Goal: Answer question/provide support

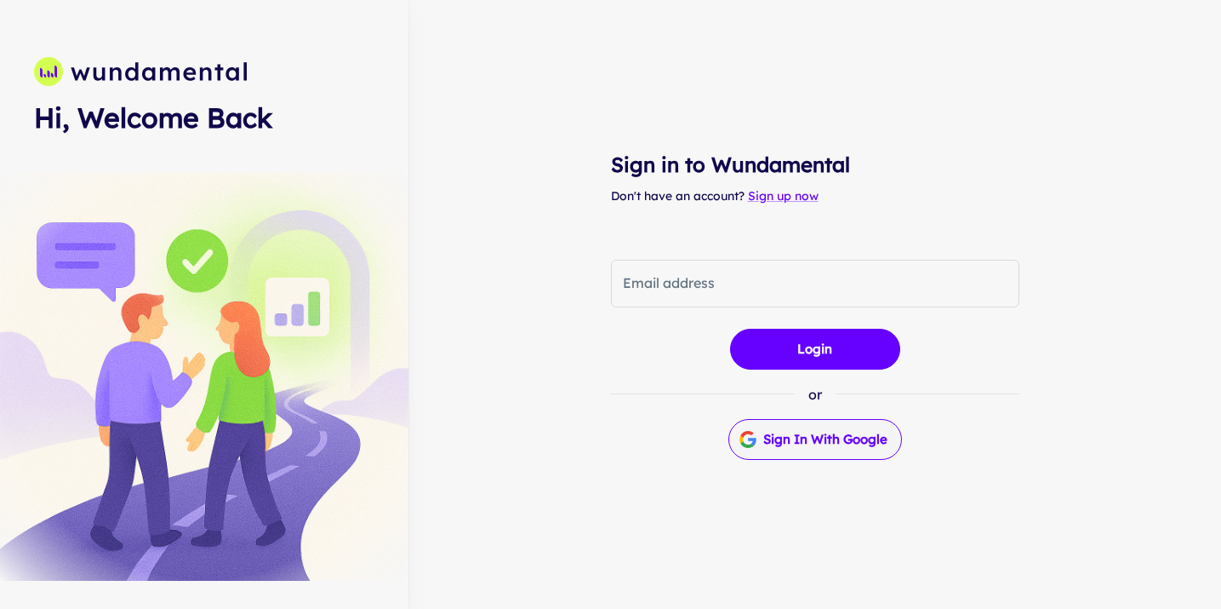
click at [784, 440] on button "Sign in with Google" at bounding box center [816, 439] width 174 height 41
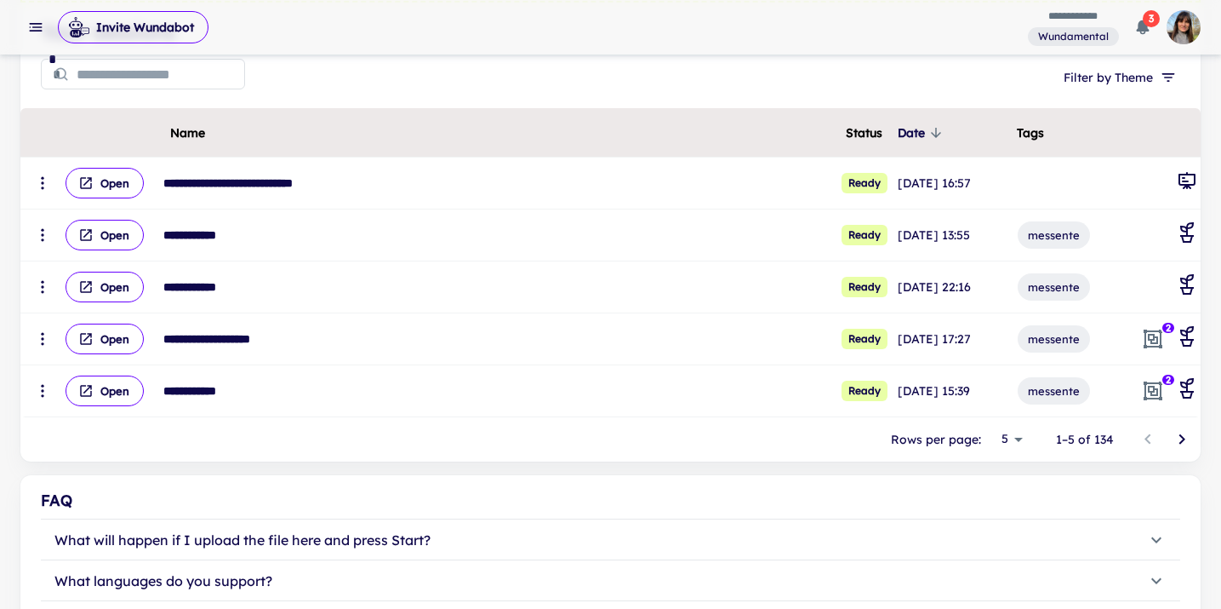
scroll to position [251, 0]
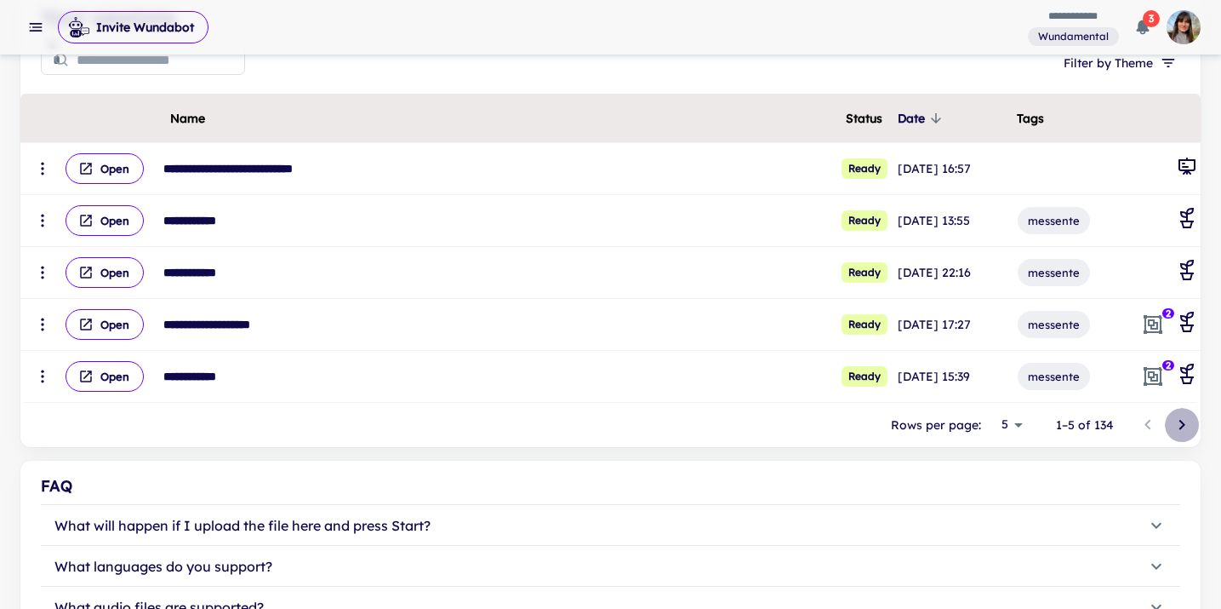
click at [1185, 425] on icon "Go to next page" at bounding box center [1182, 424] width 20 height 20
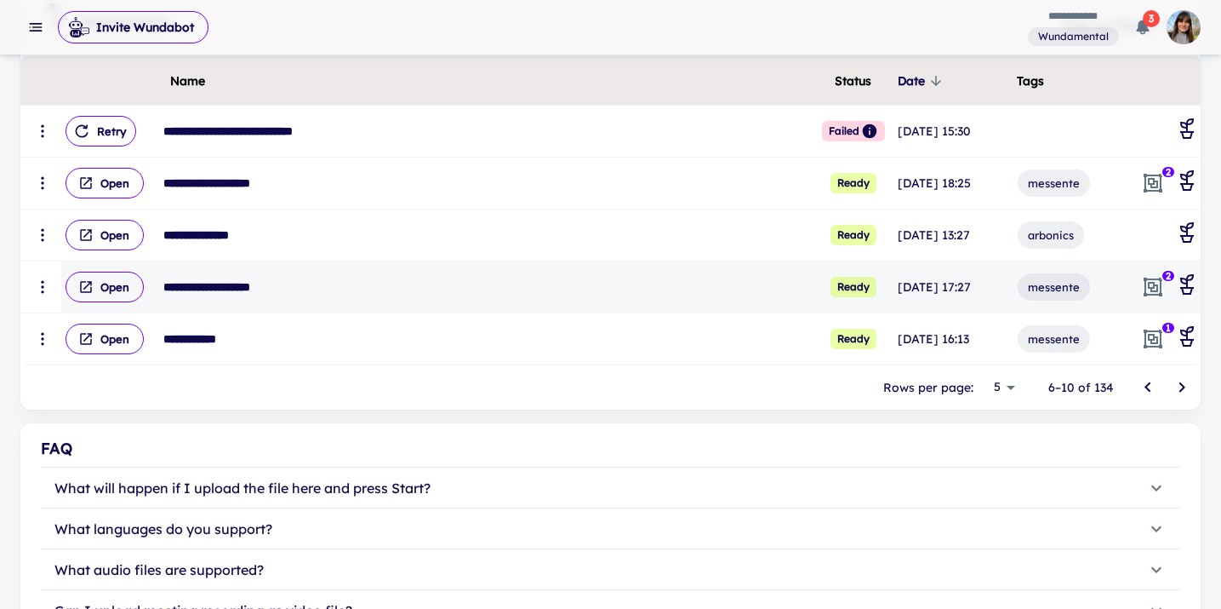
scroll to position [291, 0]
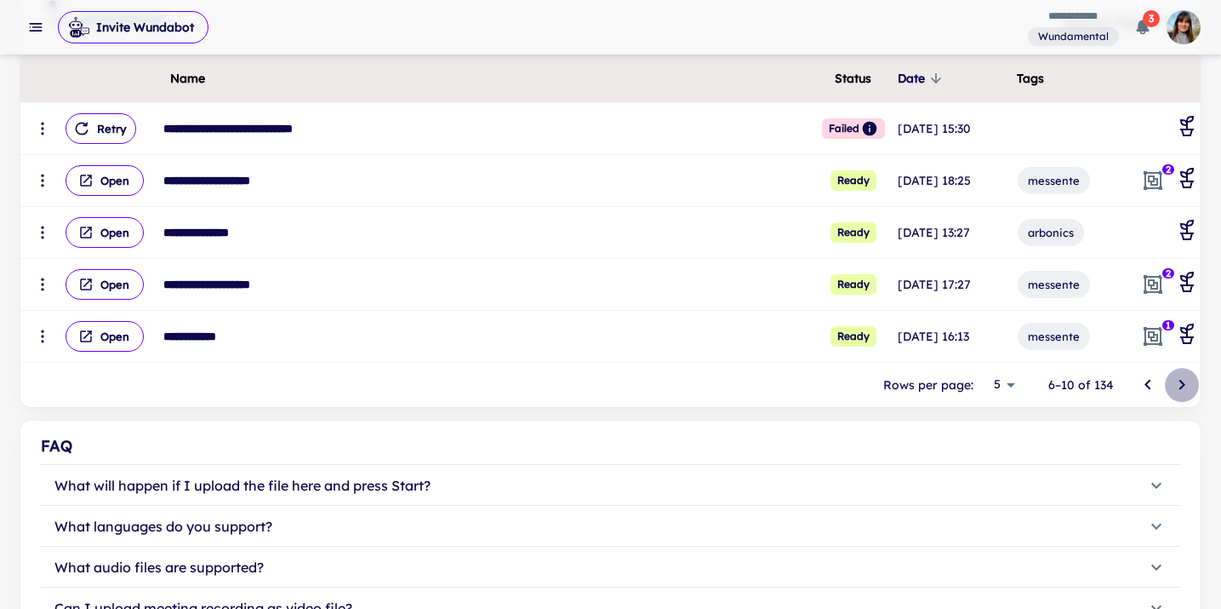
click at [1177, 385] on icon "Go to next page" at bounding box center [1182, 384] width 20 height 20
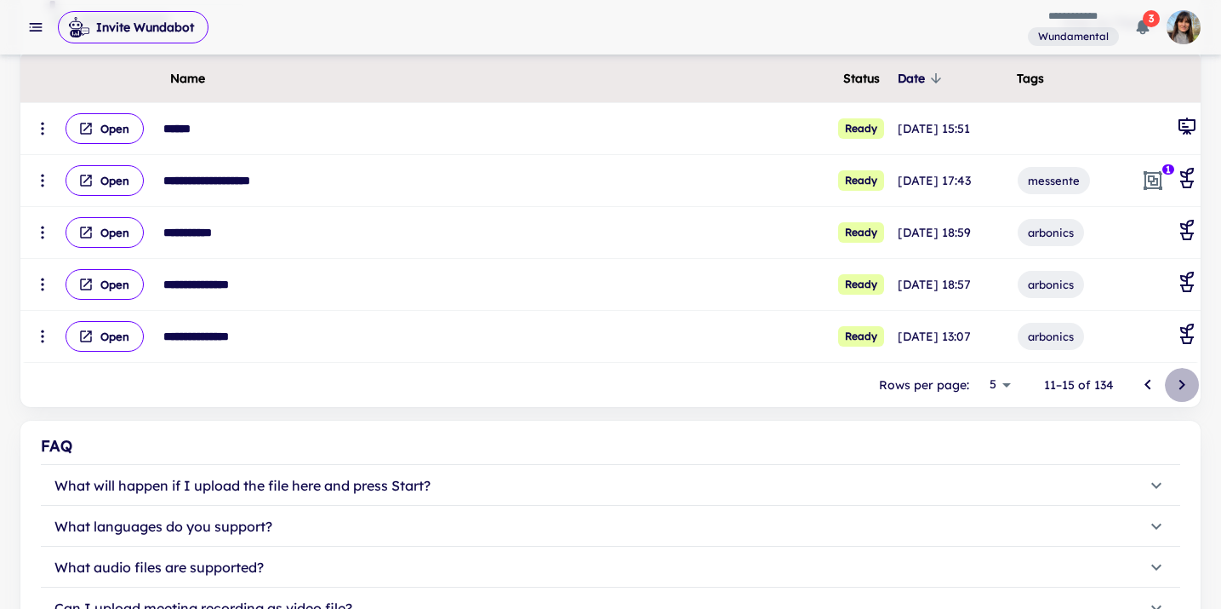
click at [1177, 385] on icon "Go to next page" at bounding box center [1182, 384] width 20 height 20
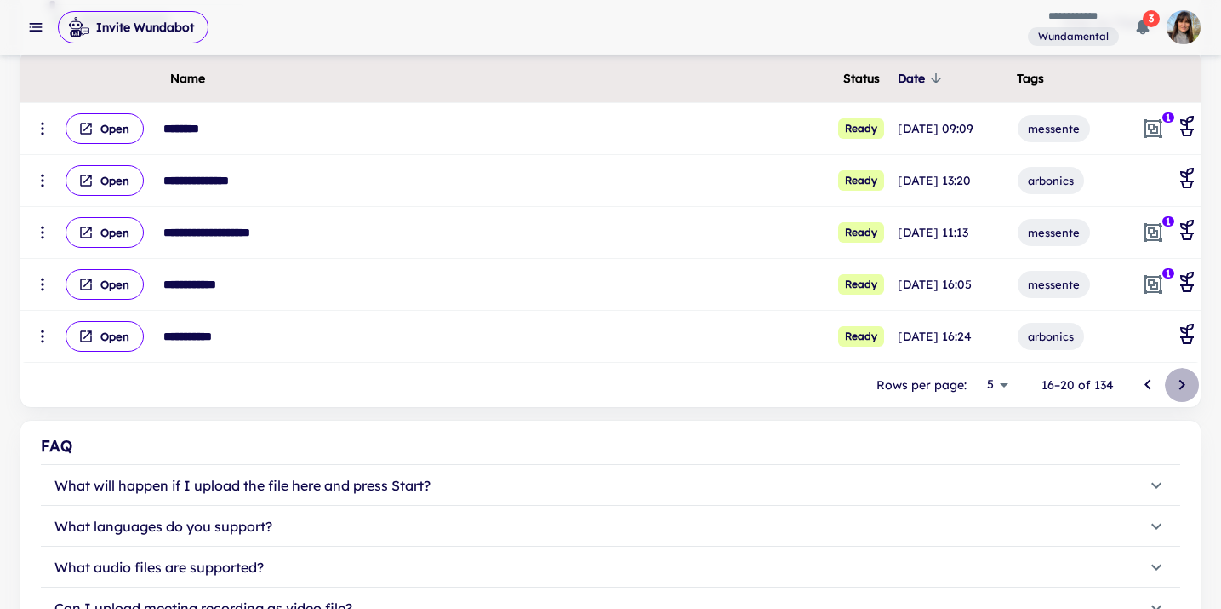
click at [1177, 385] on icon "Go to next page" at bounding box center [1182, 384] width 20 height 20
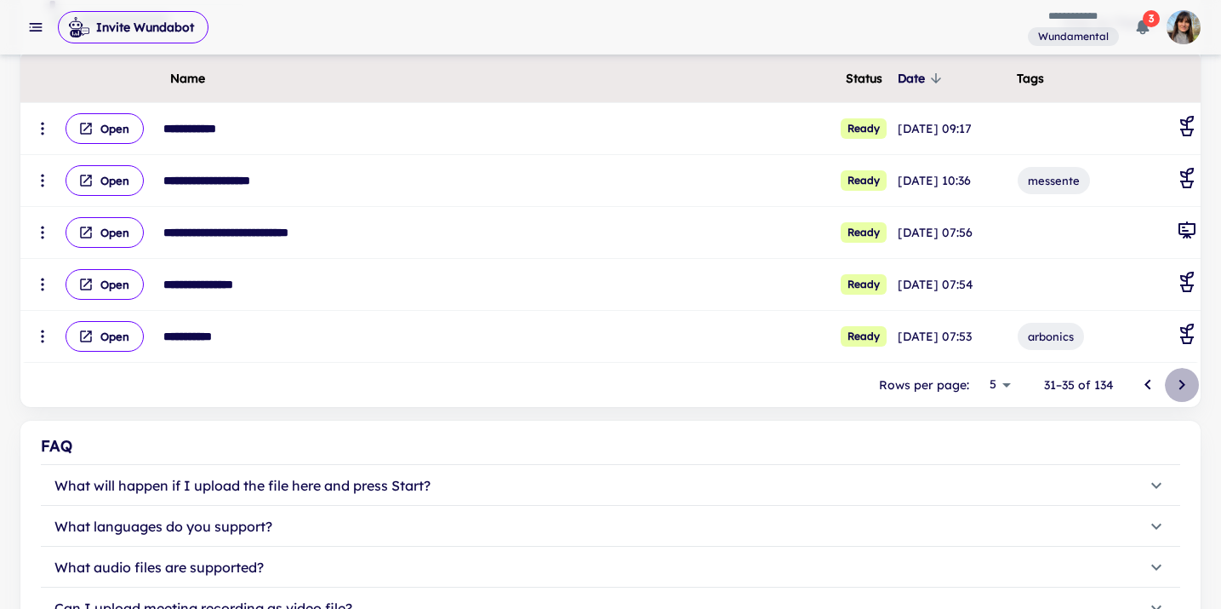
click at [1177, 385] on icon "Go to next page" at bounding box center [1182, 384] width 20 height 20
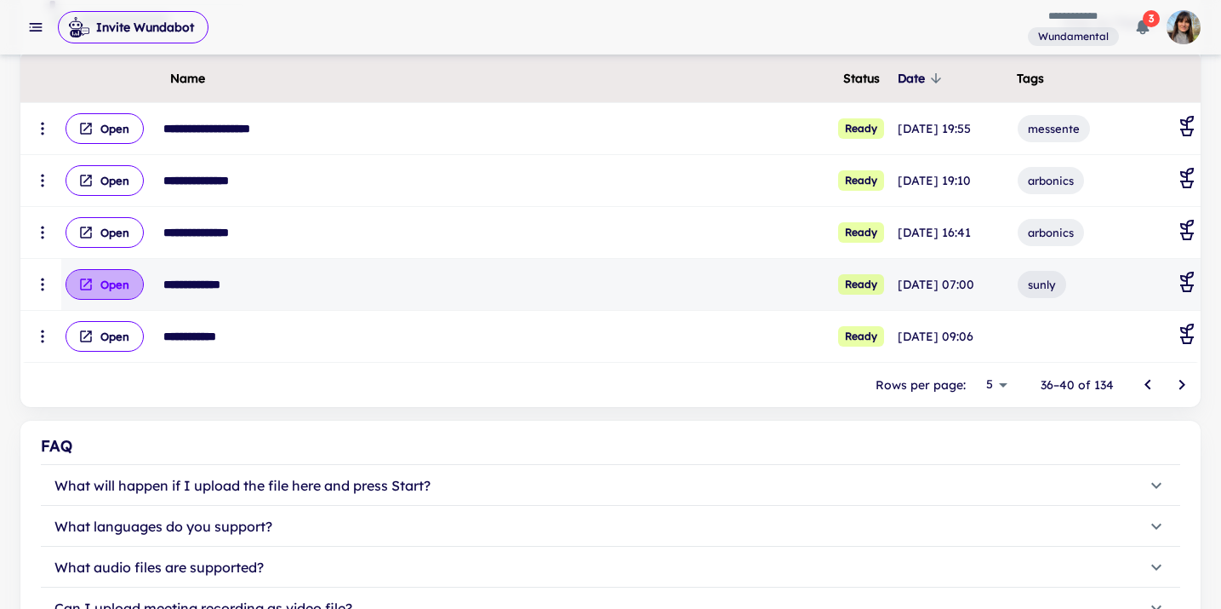
click at [95, 286] on button "Open" at bounding box center [105, 284] width 78 height 31
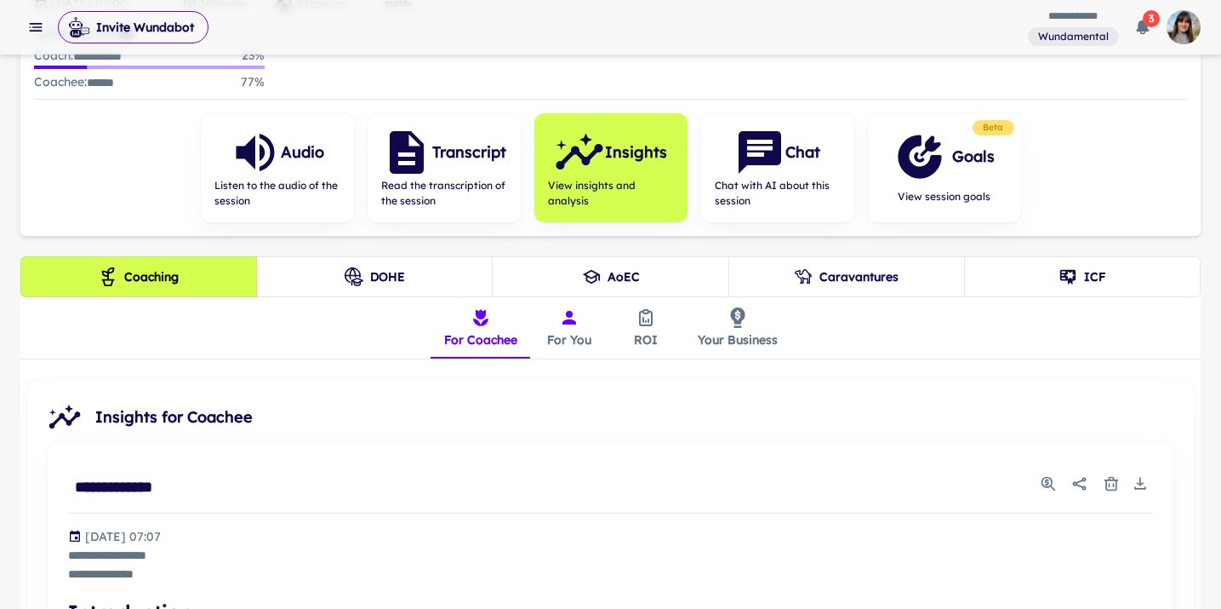
scroll to position [205, 0]
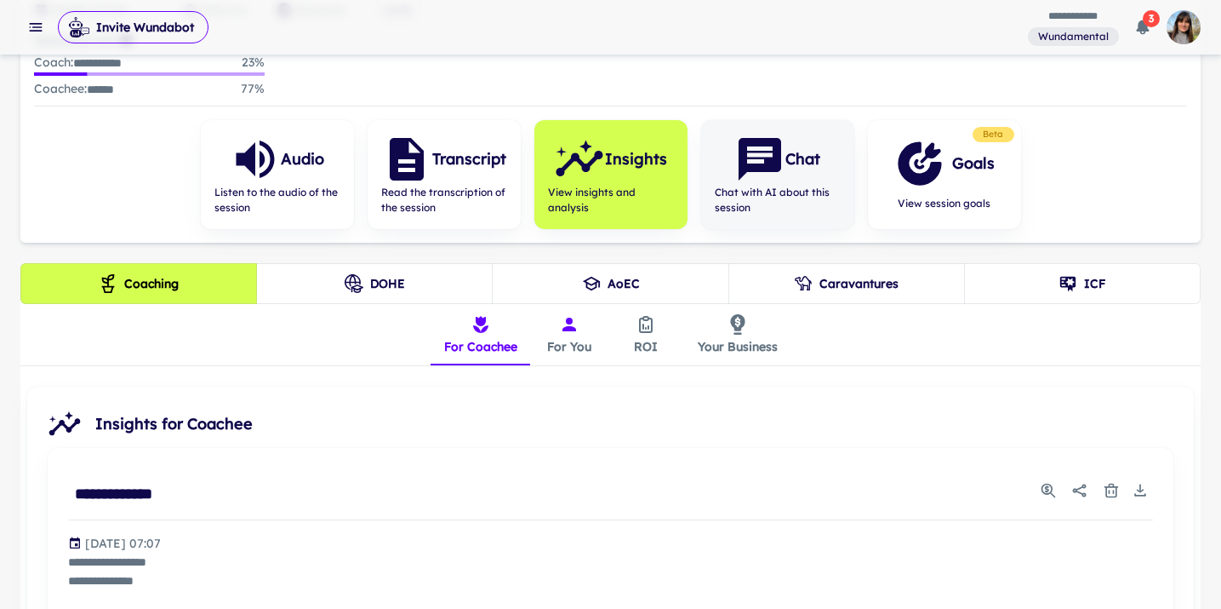
click at [757, 171] on icon "button" at bounding box center [759, 159] width 51 height 51
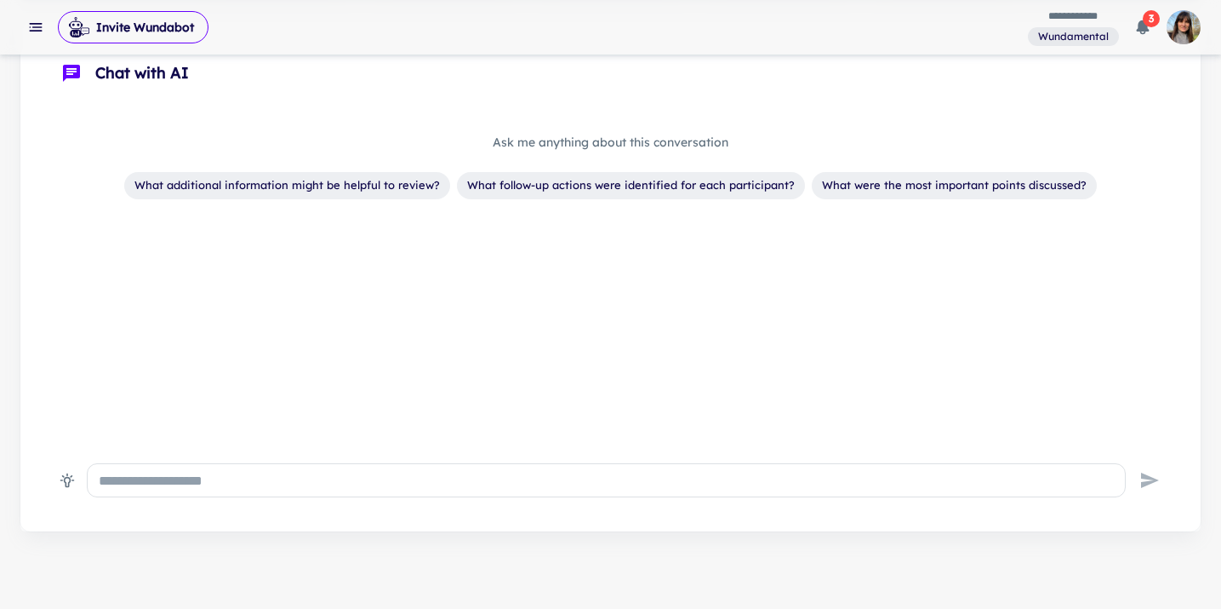
scroll to position [457, 0]
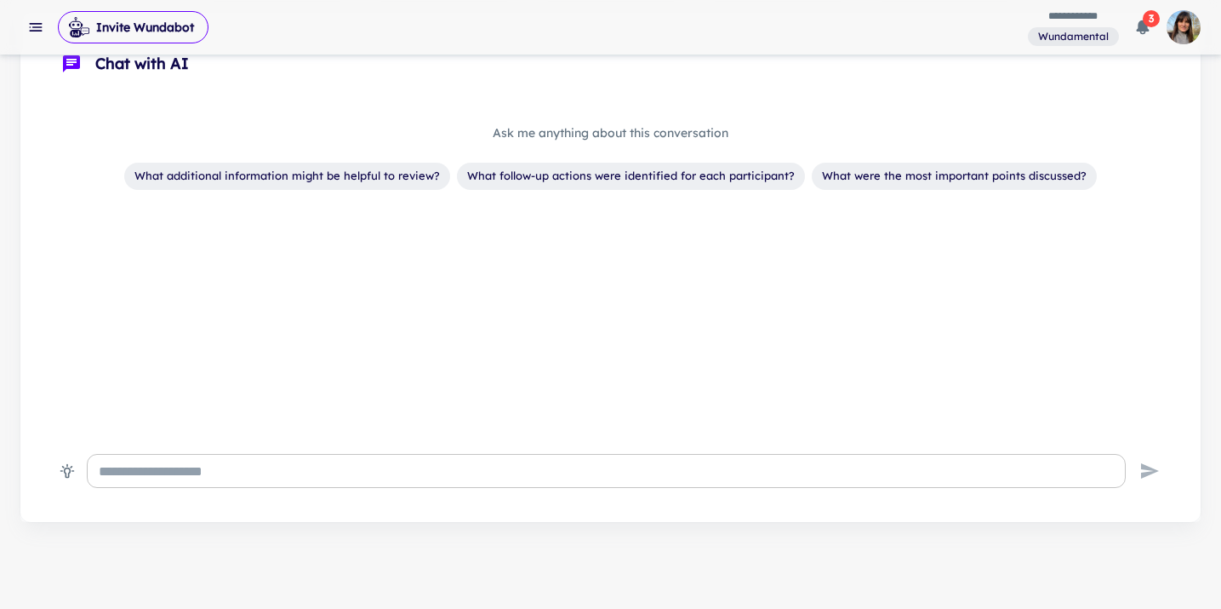
click at [420, 461] on textarea at bounding box center [606, 471] width 1015 height 20
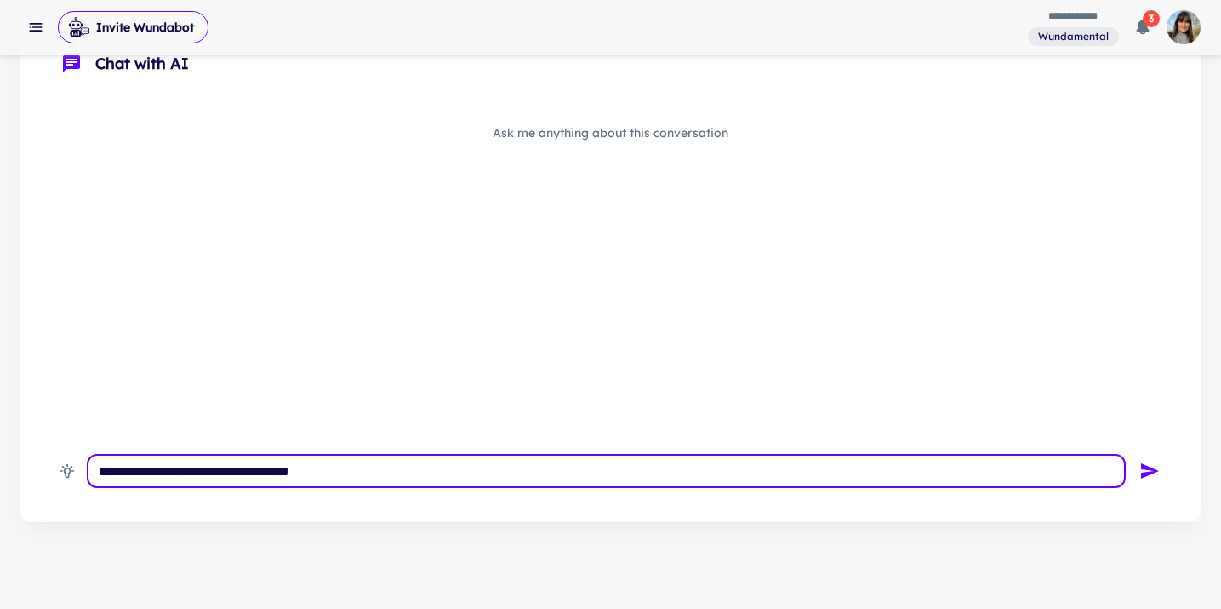
type textarea "**********"
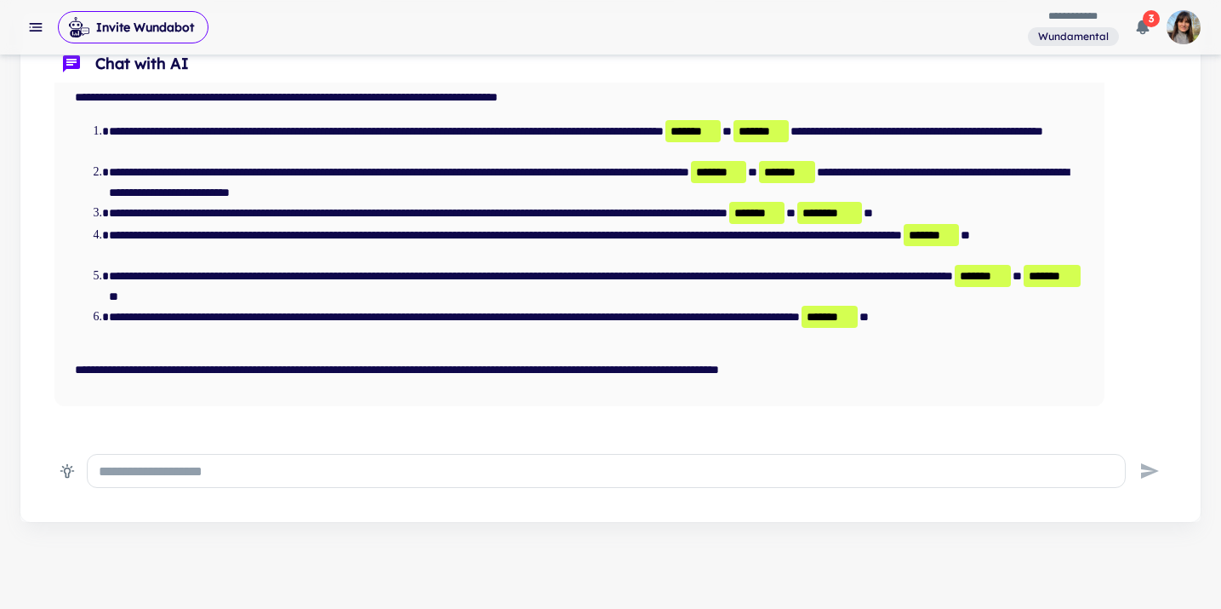
scroll to position [89, 0]
click at [746, 173] on span "*******" at bounding box center [718, 172] width 55 height 22
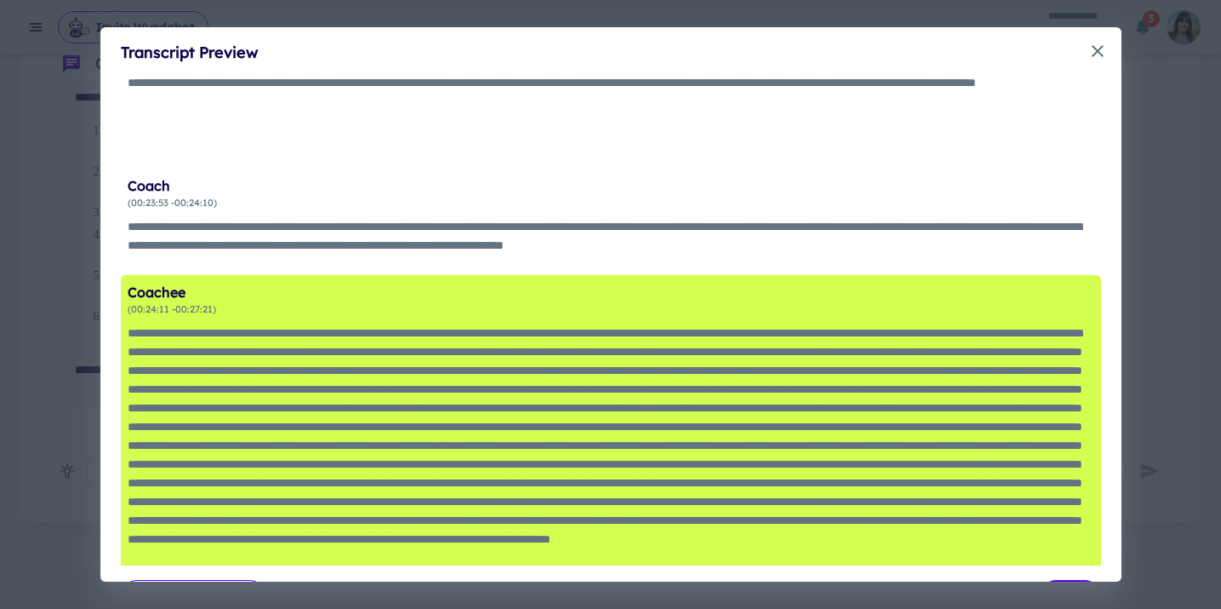
scroll to position [3160, 0]
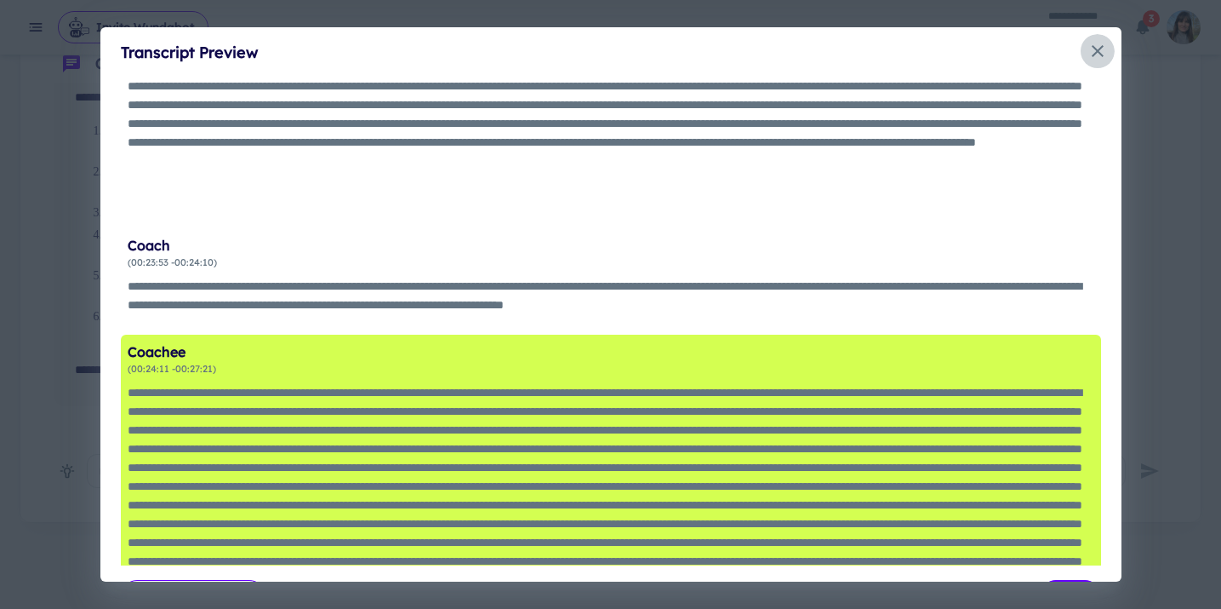
click at [1094, 52] on icon "close" at bounding box center [1098, 51] width 20 height 20
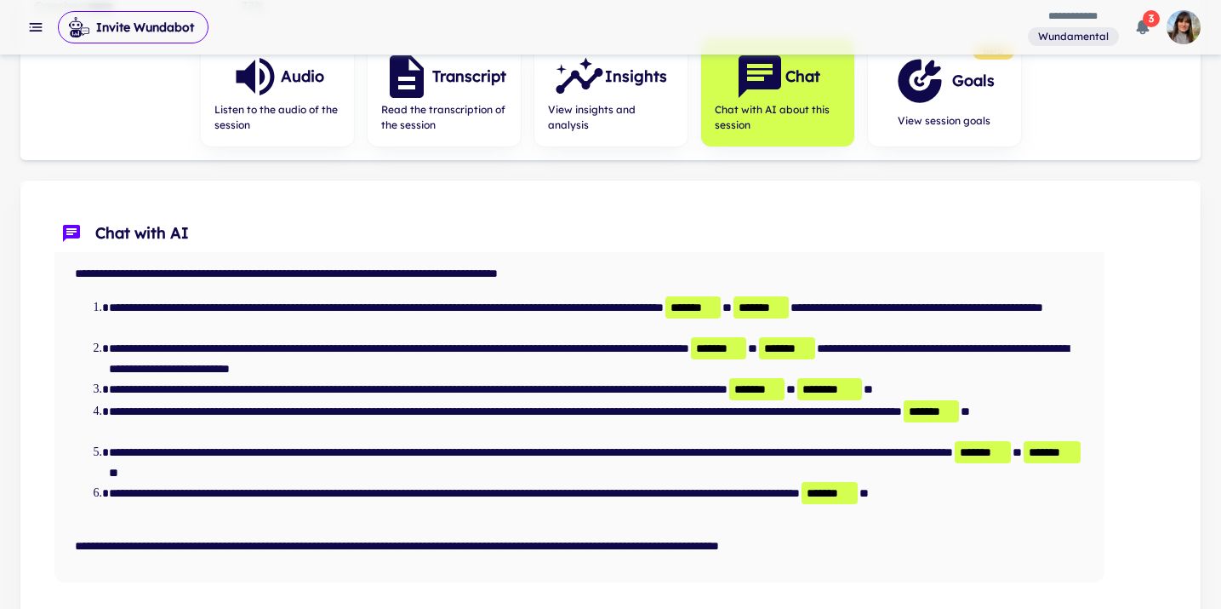
scroll to position [89, 0]
